Goal: Find specific page/section: Find specific page/section

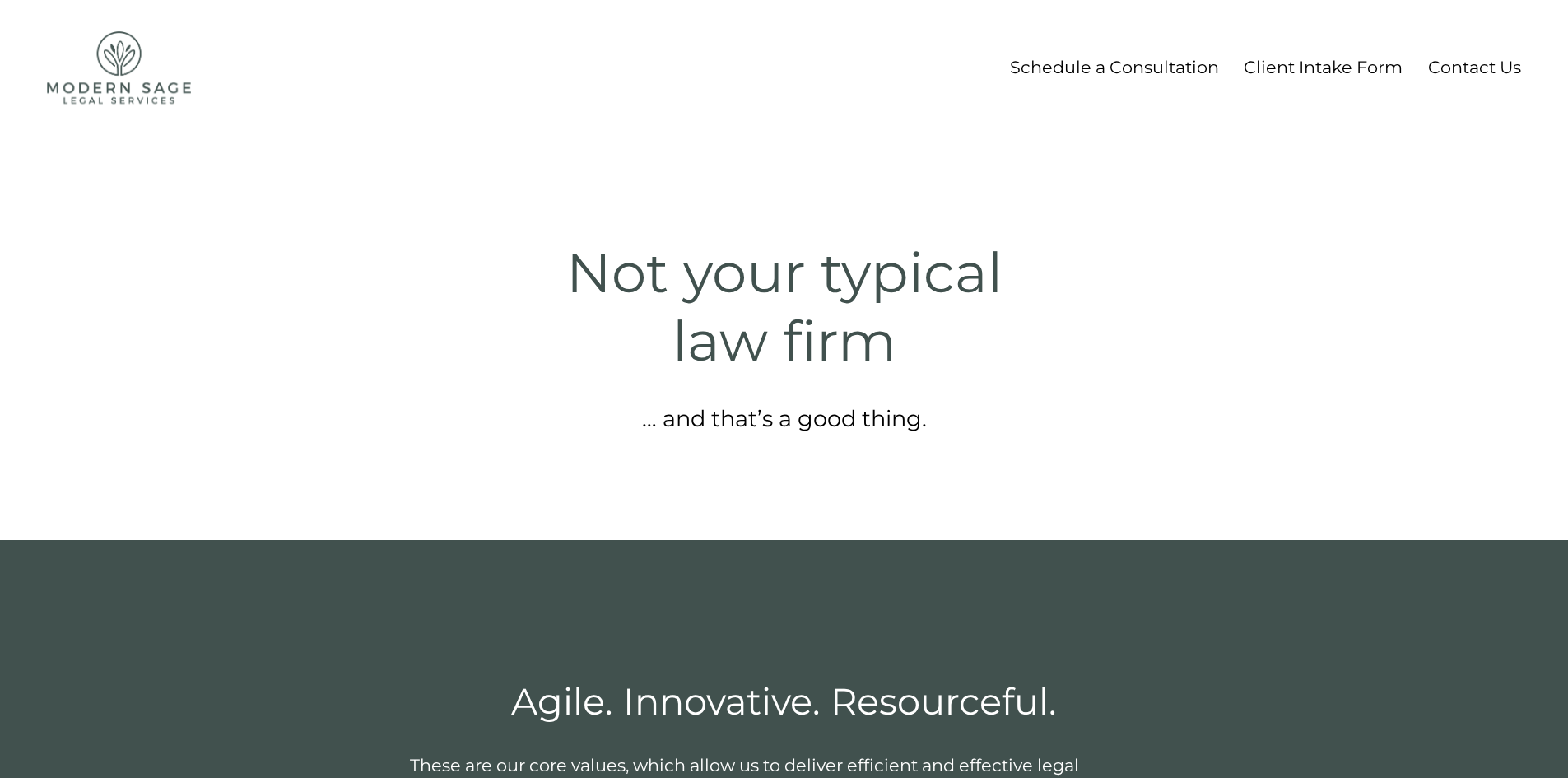
click at [1283, 71] on link "Client Intake Form" at bounding box center [1323, 67] width 159 height 31
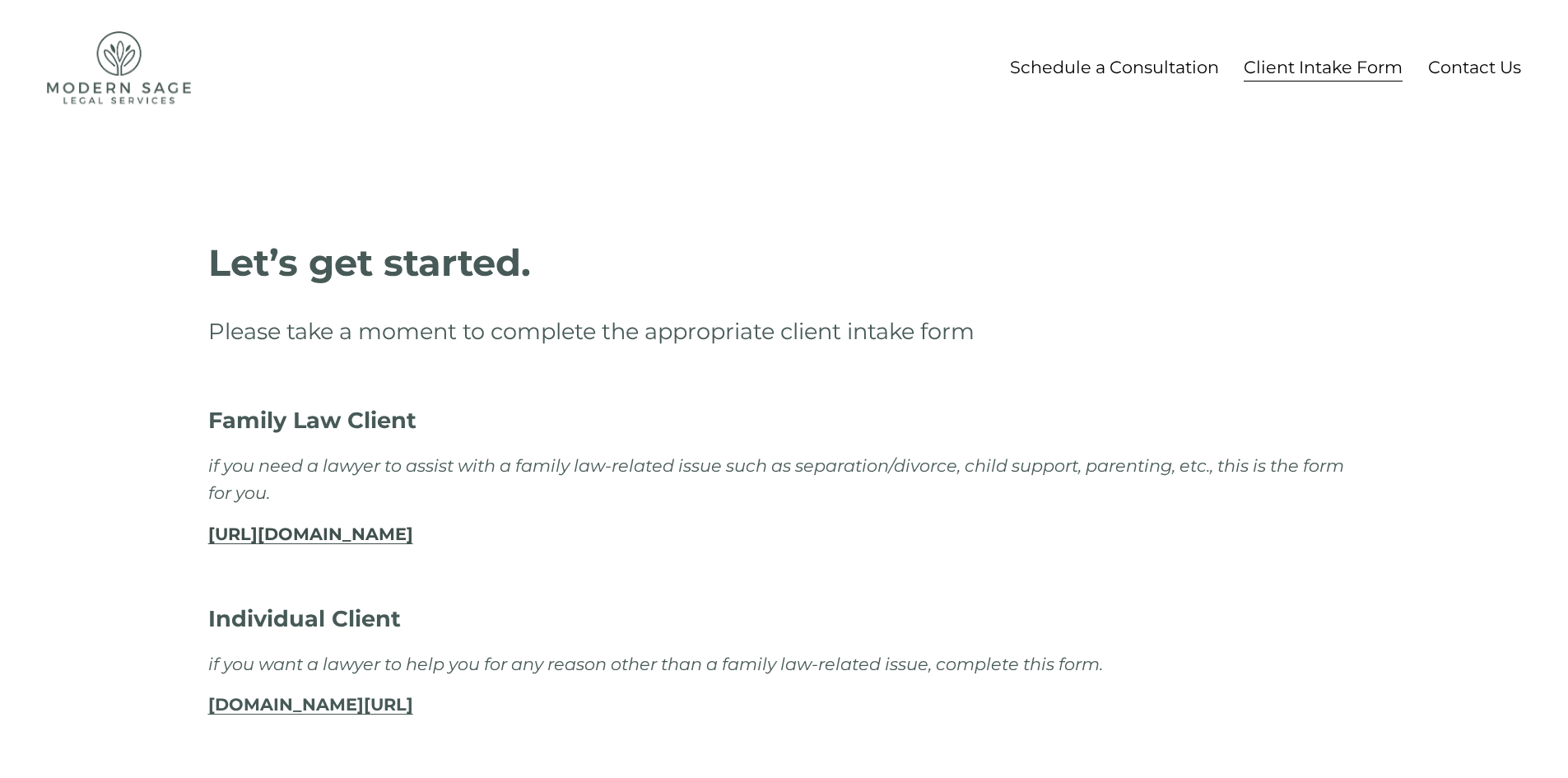
click at [1457, 68] on link "Contact Us" at bounding box center [1474, 67] width 93 height 31
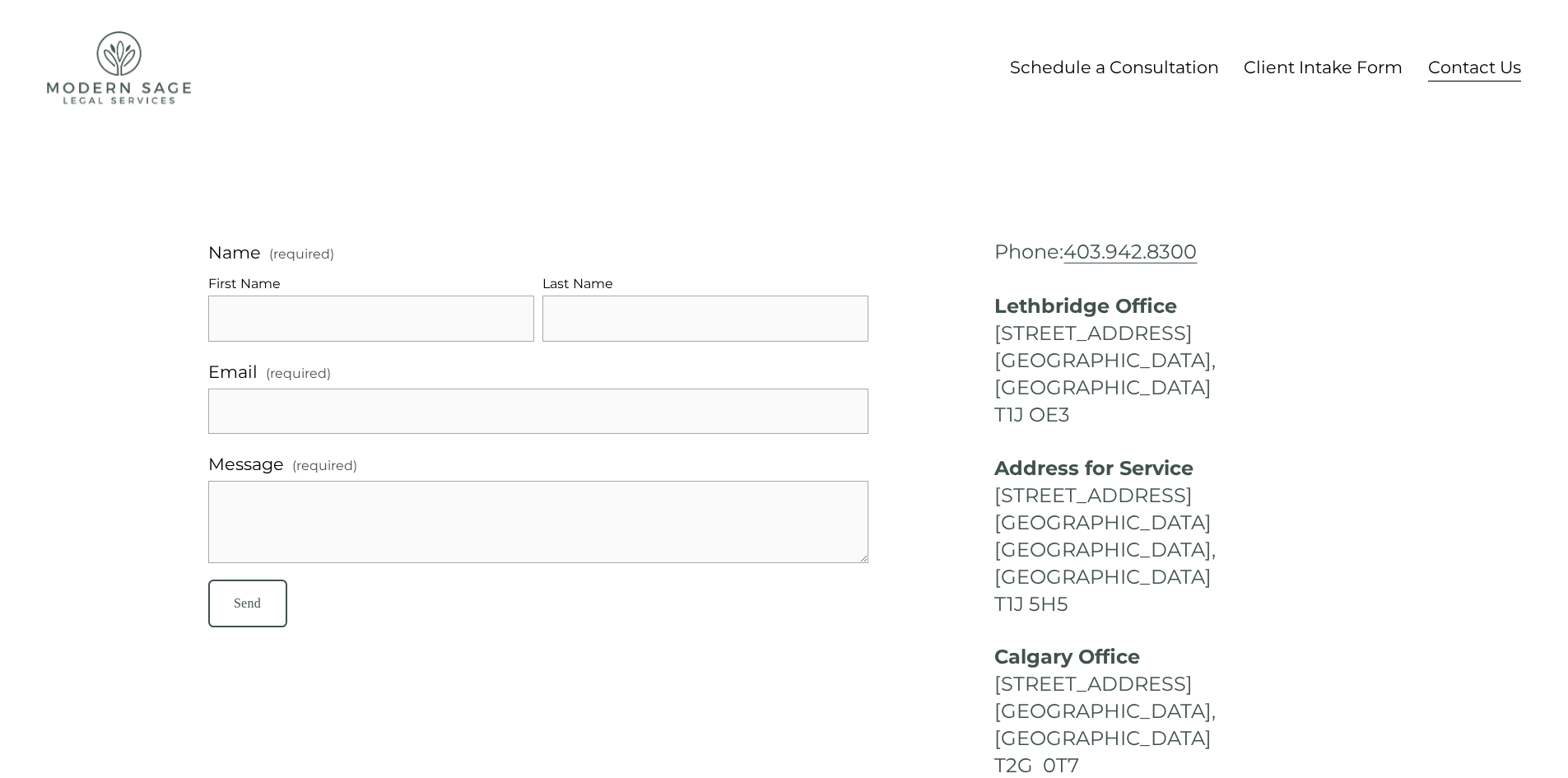
click at [109, 88] on img at bounding box center [119, 67] width 144 height 73
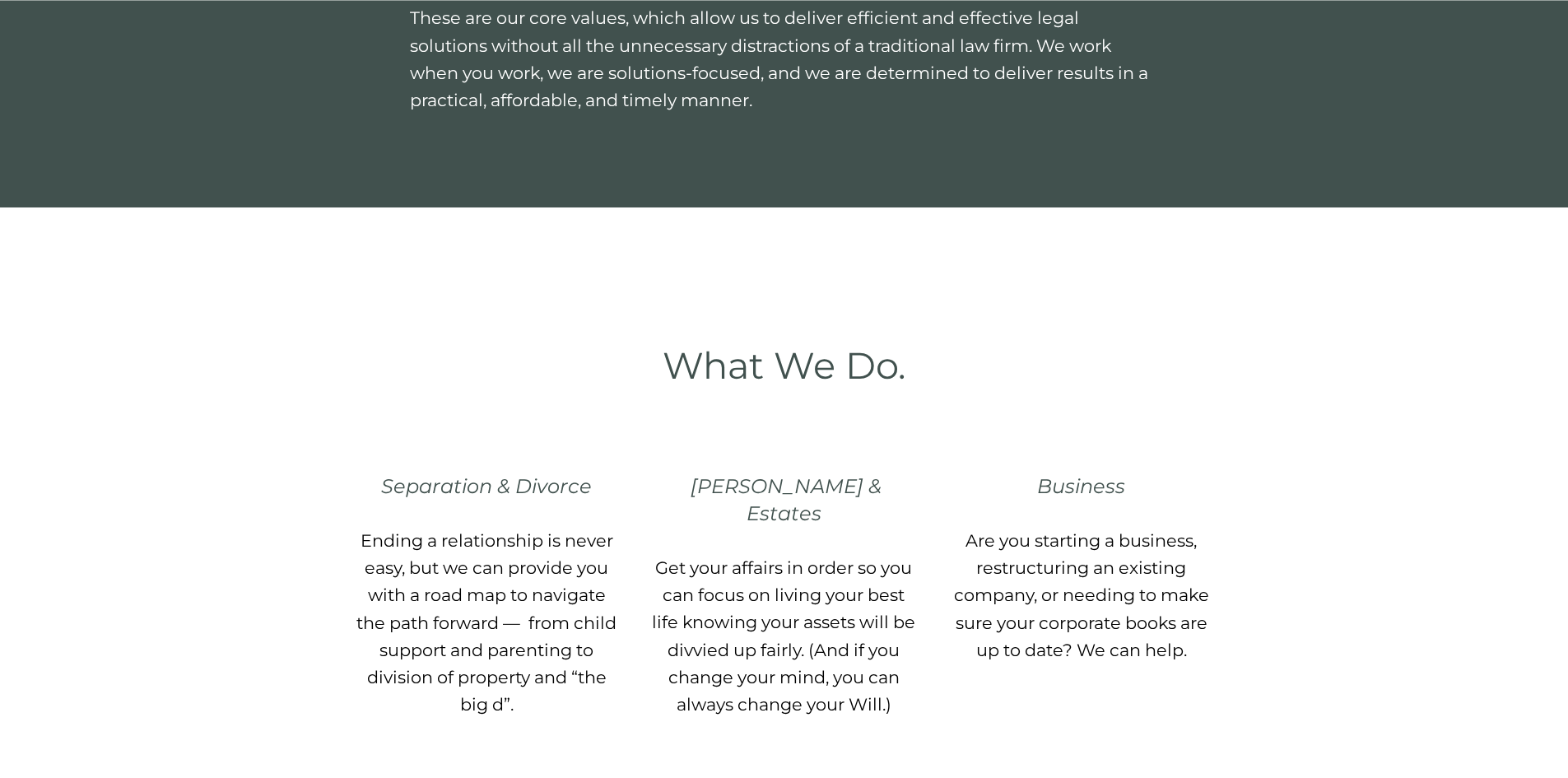
scroll to position [823, 0]
